Goal: Task Accomplishment & Management: Manage account settings

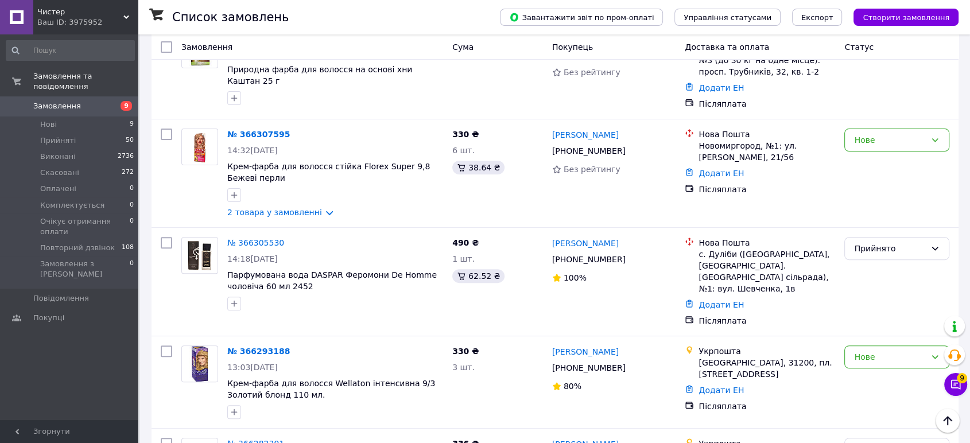
scroll to position [319, 0]
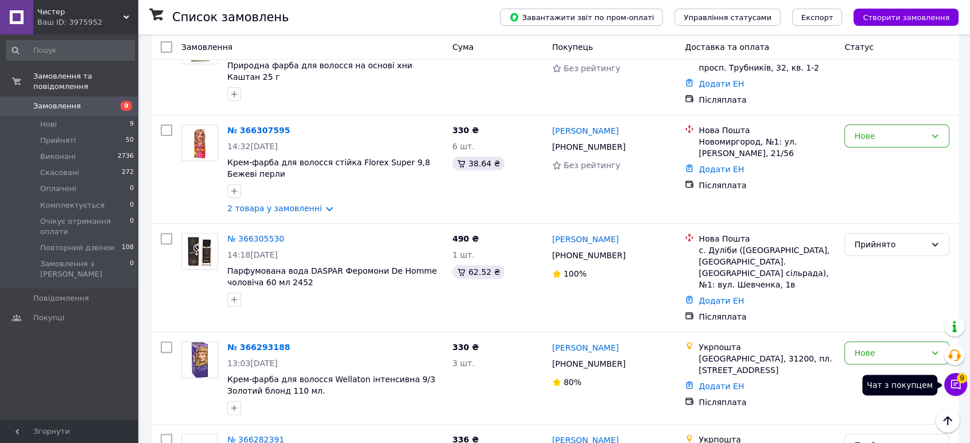
click at [960, 377] on span "9" at bounding box center [962, 375] width 10 height 10
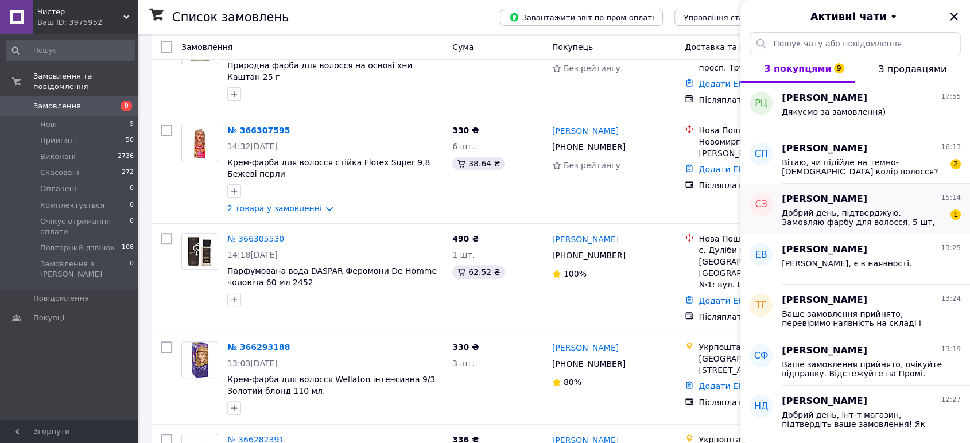
click at [879, 209] on span "Добрий день, підтверджую. Замовляю фарбу для волосся, 5 шт, шоколадний відтінок…" at bounding box center [863, 217] width 163 height 18
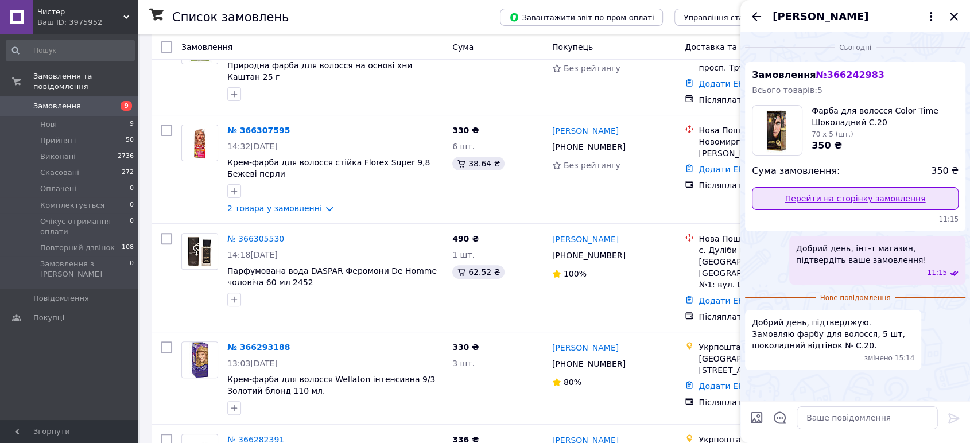
click at [879, 196] on link "Перейти на сторінку замовлення" at bounding box center [855, 198] width 207 height 23
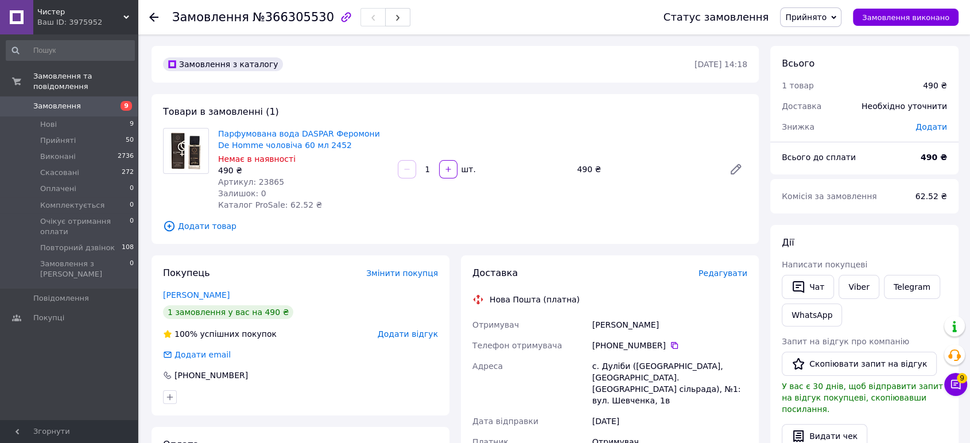
click at [341, 17] on icon "button" at bounding box center [346, 17] width 10 height 10
click at [822, 17] on span "Прийнято" at bounding box center [805, 17] width 41 height 9
click at [823, 122] on li "Повторний дзвінок" at bounding box center [837, 126] width 113 height 17
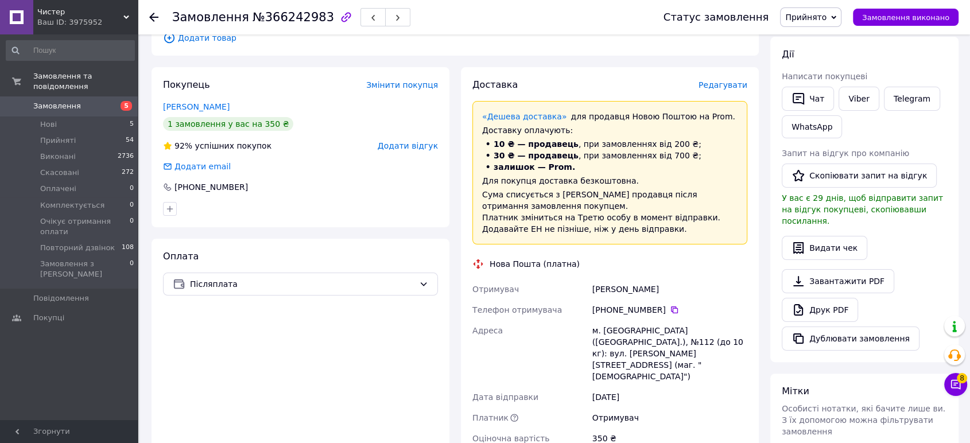
scroll to position [191, 0]
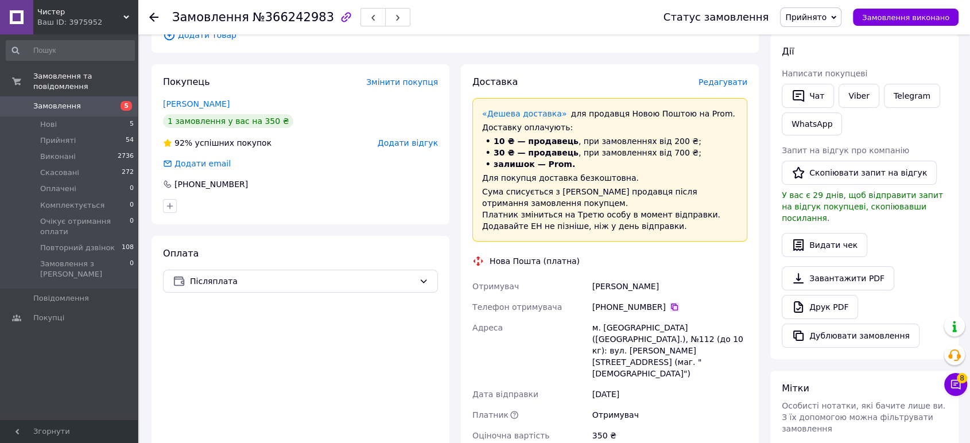
click at [671, 308] on icon at bounding box center [674, 307] width 7 height 7
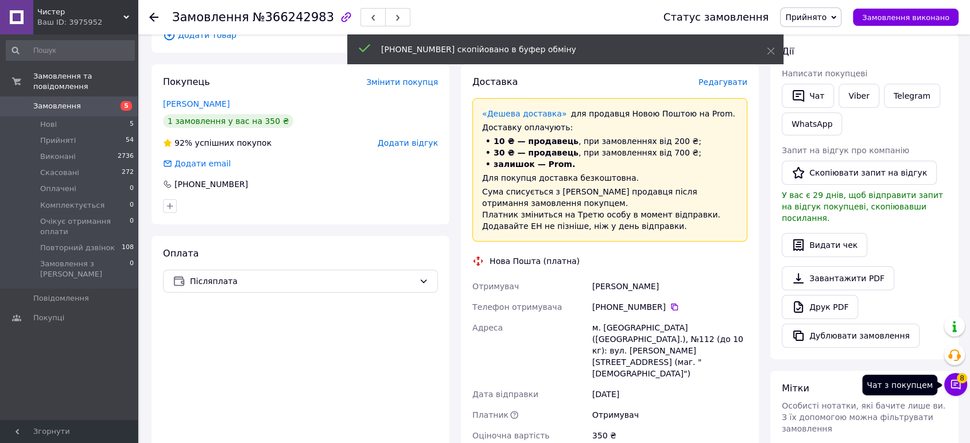
click at [952, 383] on icon at bounding box center [955, 384] width 11 height 11
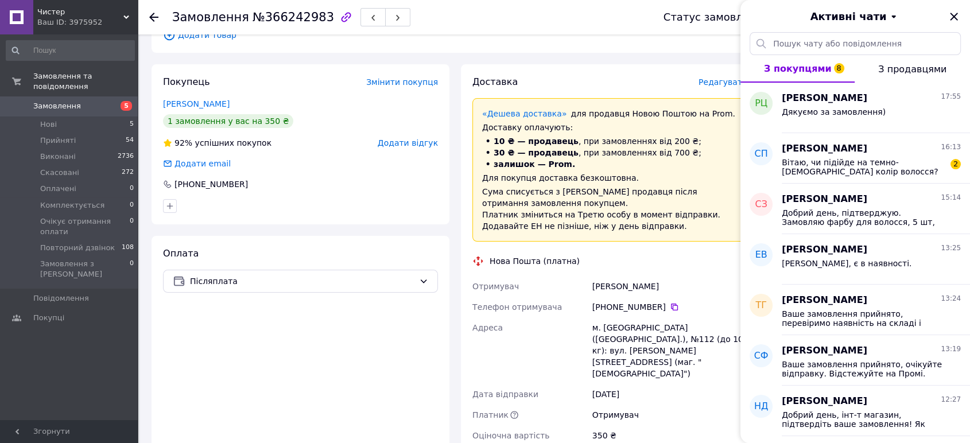
click at [685, 265] on div "Нова Пошта (платна)" at bounding box center [610, 260] width 281 height 11
click at [957, 13] on icon "Закрити" at bounding box center [953, 16] width 7 height 7
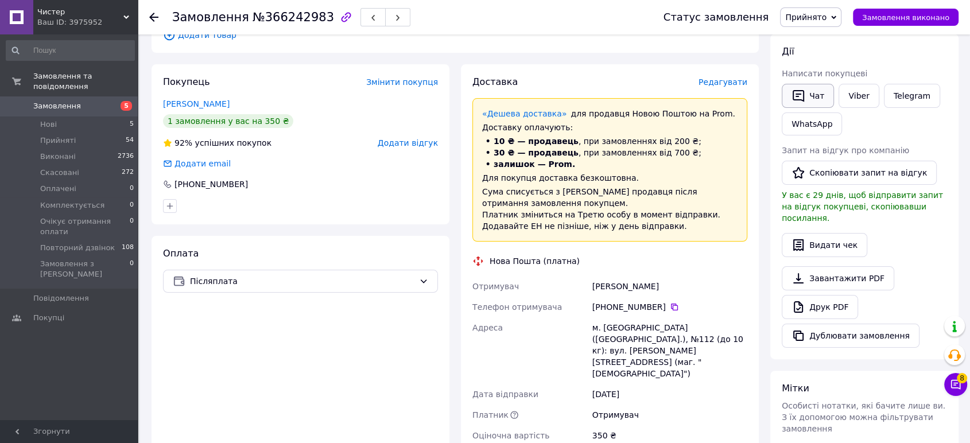
click at [805, 94] on button "Чат" at bounding box center [808, 96] width 52 height 24
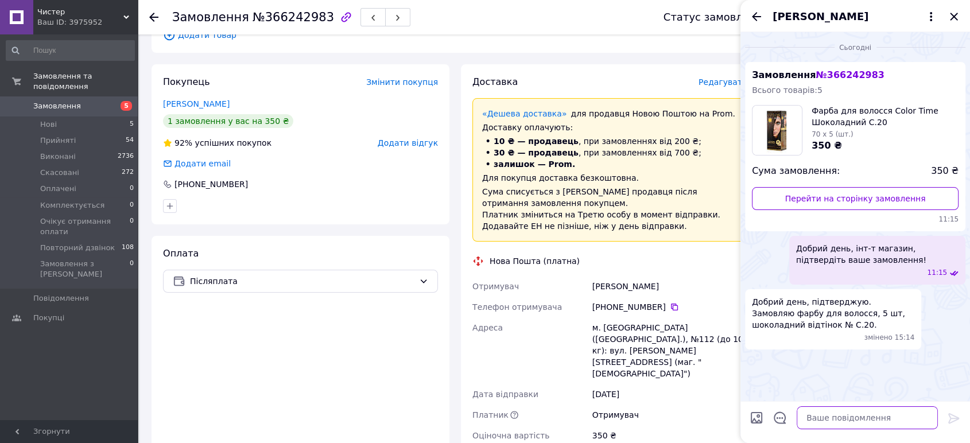
click at [805, 414] on textarea at bounding box center [867, 417] width 141 height 23
paste textarea "Ваше замовлення прийнято, перевіримо наявність на складі і відправимо у понеділ…"
type textarea "Ваше замовлення прийнято, перевіримо наявність на складі і відправимо у понеділ…"
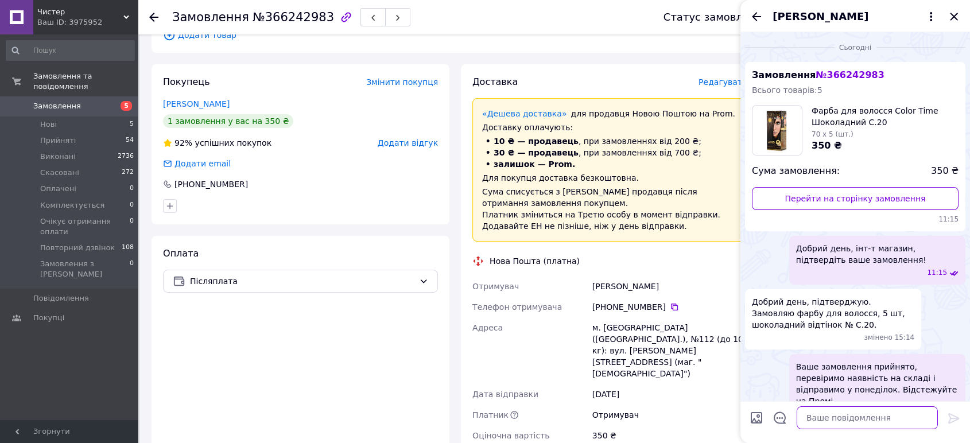
scroll to position [17, 0]
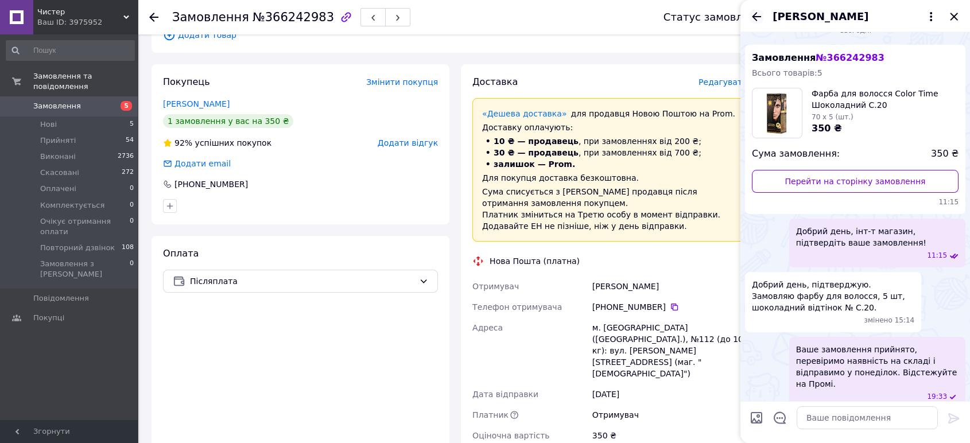
click at [761, 13] on icon "Назад" at bounding box center [757, 17] width 14 height 14
